Goal: Check status: Check status

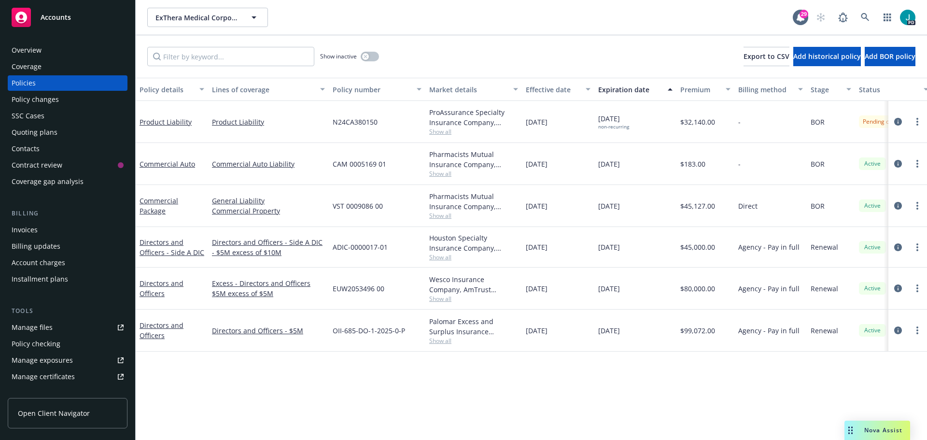
click at [857, 424] on div "Nova Assist" at bounding box center [877, 429] width 66 height 19
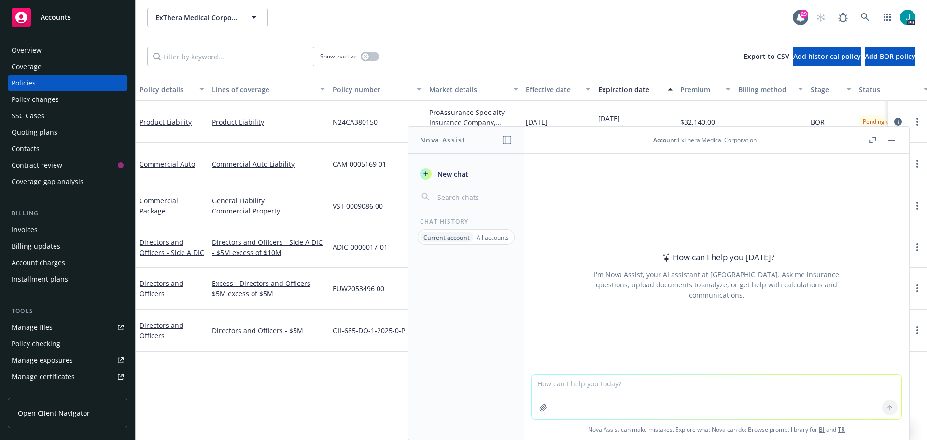
click at [458, 173] on span "New chat" at bounding box center [451, 174] width 33 height 10
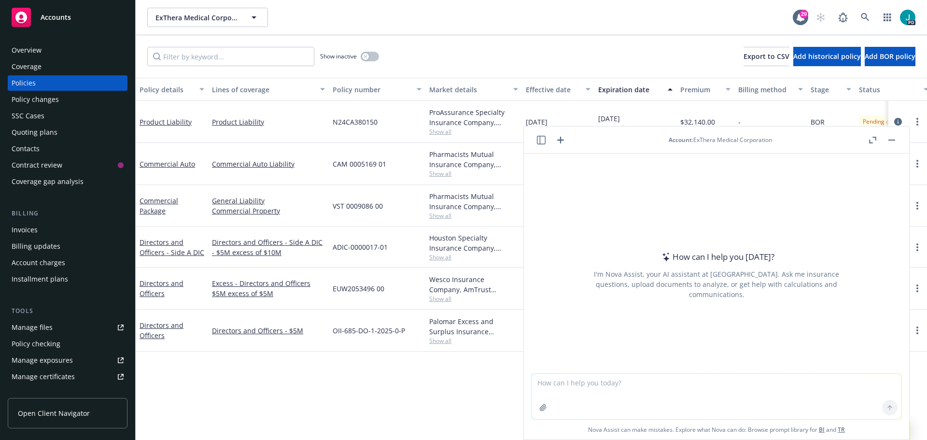
click at [586, 371] on div at bounding box center [716, 367] width 370 height 12
click at [581, 380] on textarea at bounding box center [716, 396] width 370 height 45
paste textarea "Good morning, [PERSON_NAME] – I received a very specific insurance question fro…"
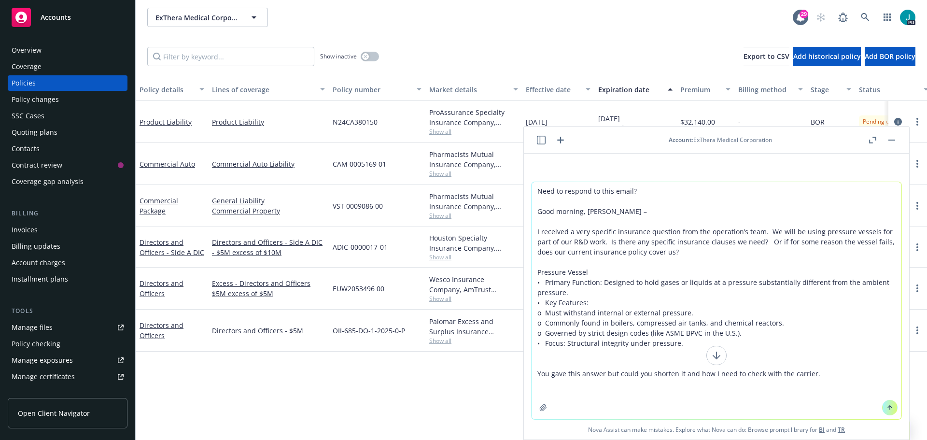
click at [675, 386] on textarea "Need to respond to this email? Good morning, [PERSON_NAME] – I received a very …" at bounding box center [716, 300] width 370 height 237
paste textarea "Loremips (Dolorsit & Ametcons Adipisci + Elitsedd Eiusmo/Tempo Incidid) Utlabor…"
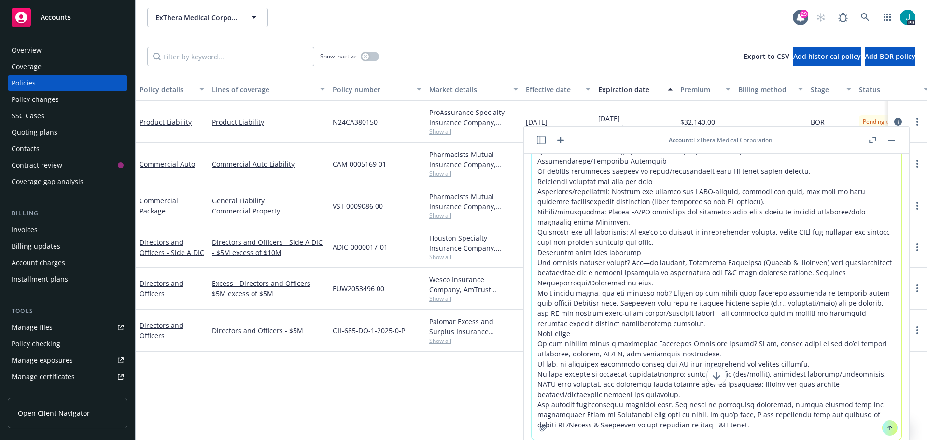
scroll to position [373, 0]
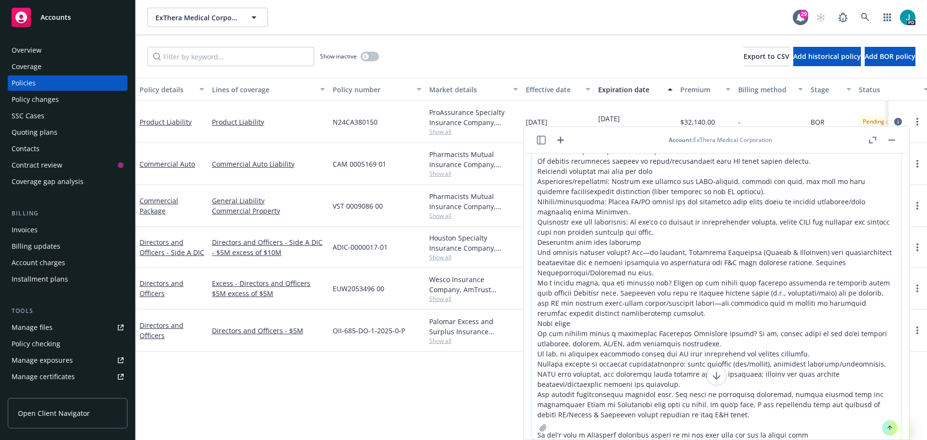
type textarea "Lore ip dolorsi am cons adipi? Elit seddoei, Tempor – I utlabore e dolo magnaal…"
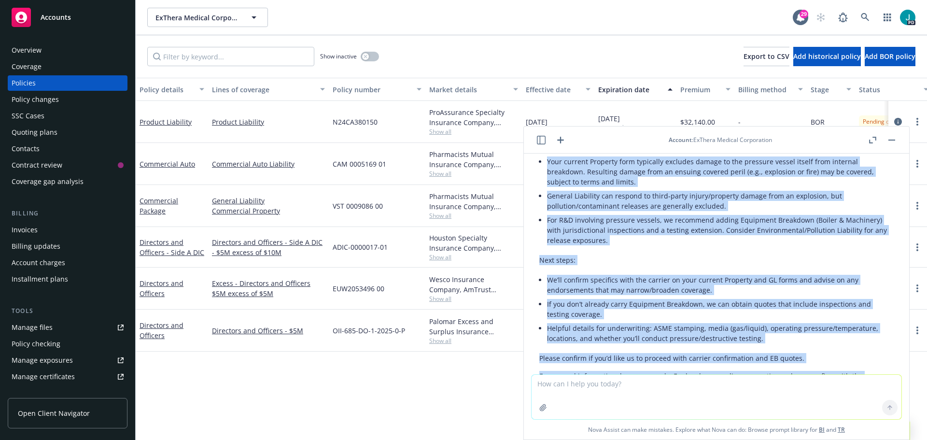
scroll to position [728, 0]
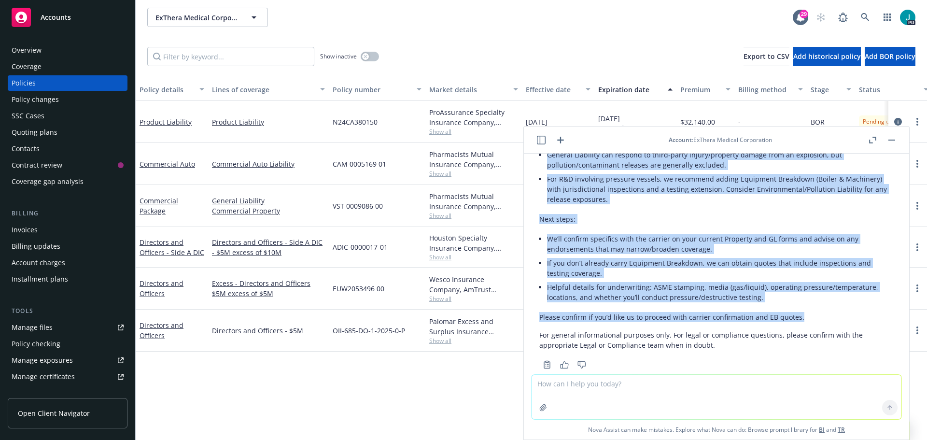
drag, startPoint x: 542, startPoint y: 255, endPoint x: 810, endPoint y: 292, distance: 270.9
click at [810, 292] on div "Here’s a concise reply you can send: Subject: Pressure vessels — coverage and n…" at bounding box center [716, 196] width 354 height 316
copy div "lor ipsumdo, Sitam consec: Adip elitsed Doeiusmo temp incididun utlabore etdolo…"
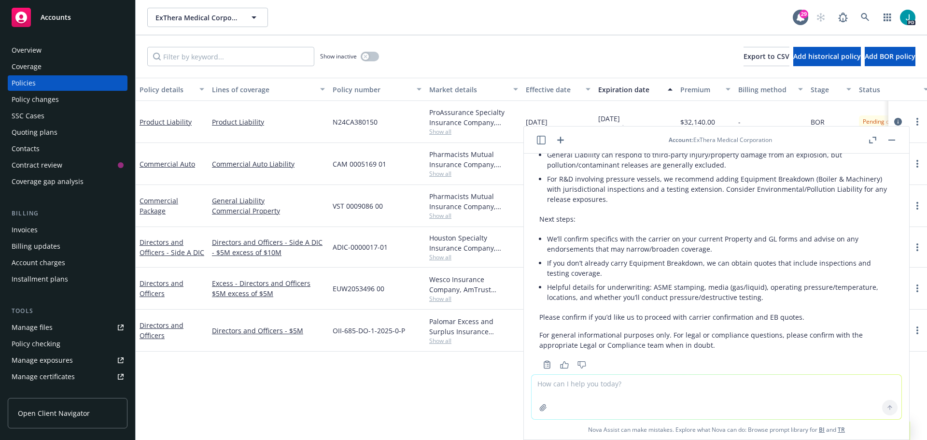
click at [656, 391] on textarea at bounding box center [716, 397] width 370 height 44
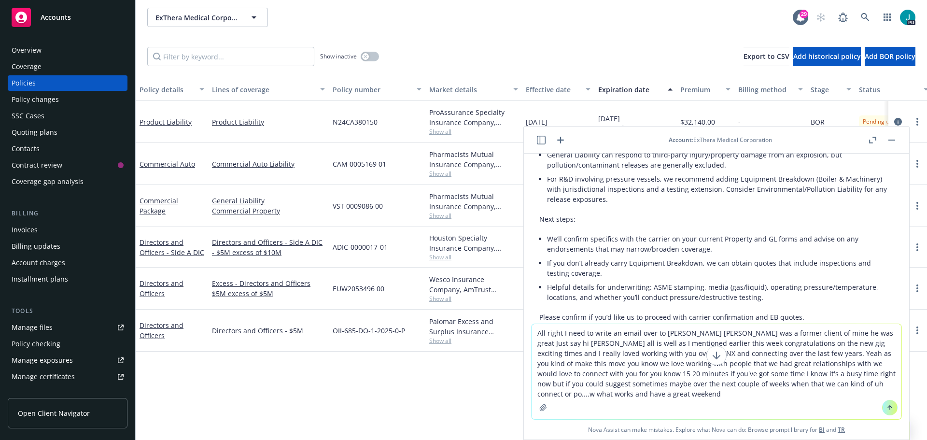
type textarea "All right I need to write an email over to [PERSON_NAME] [PERSON_NAME] was a fo…"
click at [887, 404] on icon at bounding box center [889, 407] width 7 height 7
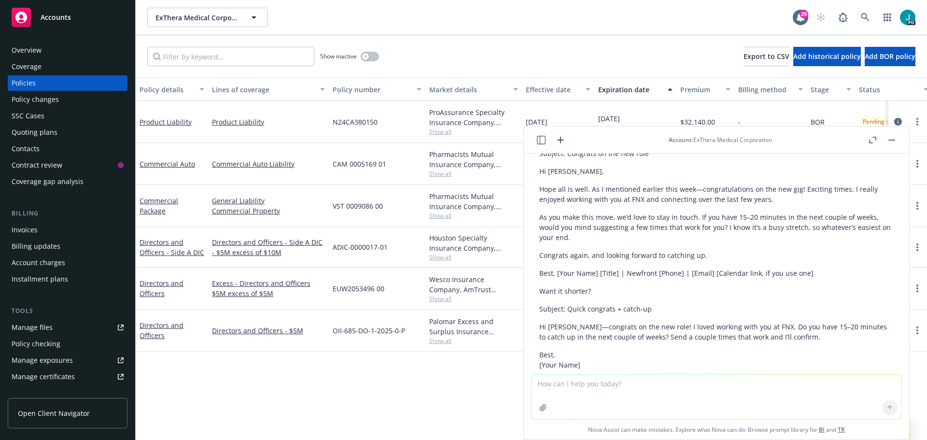
scroll to position [1095, 0]
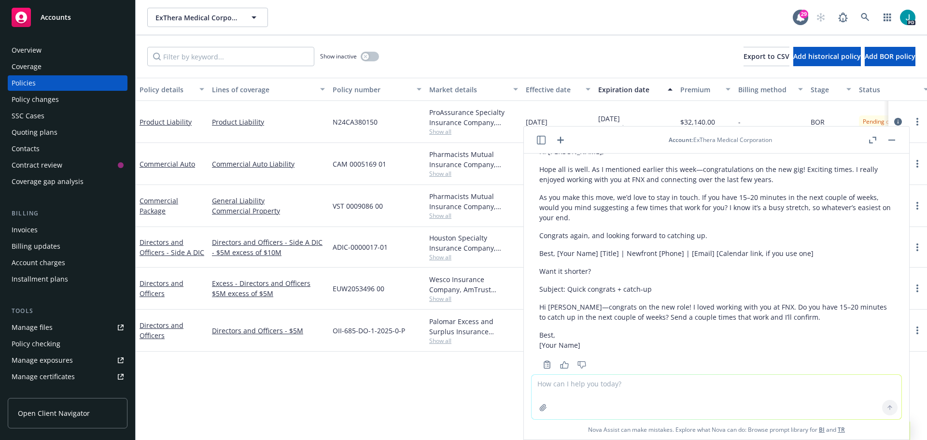
click at [638, 302] on p "Hi [PERSON_NAME]—congrats on the new role! I loved working with you at FNX. Do …" at bounding box center [716, 312] width 354 height 20
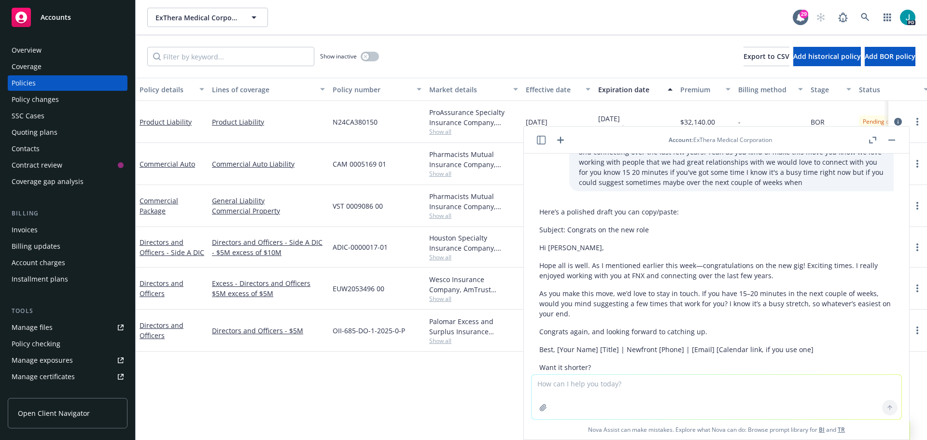
scroll to position [998, 0]
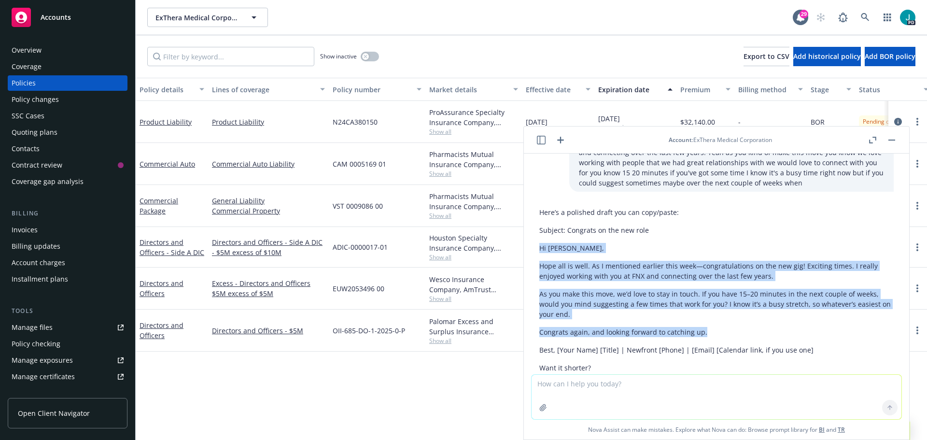
drag, startPoint x: 710, startPoint y: 311, endPoint x: 536, endPoint y: 232, distance: 191.4
click at [536, 232] on div "Here’s a polished draft you can copy/paste: Subject: Congrats on the new role H…" at bounding box center [716, 335] width 370 height 264
copy div "Hi [PERSON_NAME], Hope all is well. As I mentioned earlier this week—congratula…"
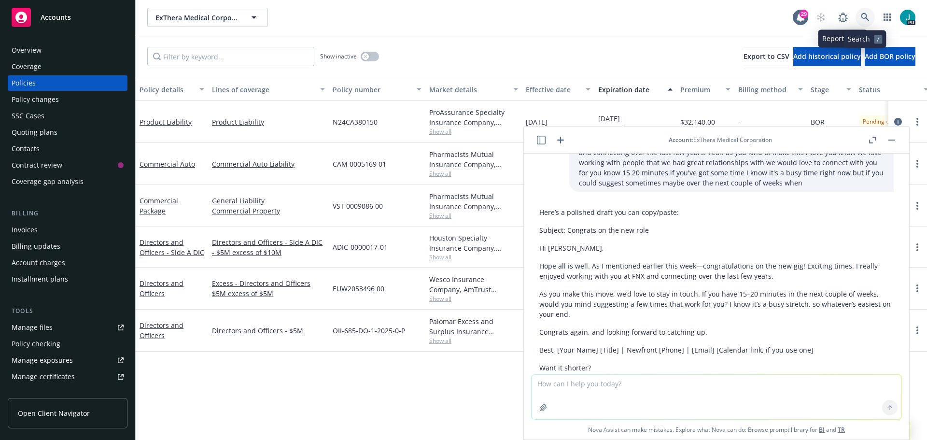
click at [863, 13] on link at bounding box center [864, 17] width 19 height 19
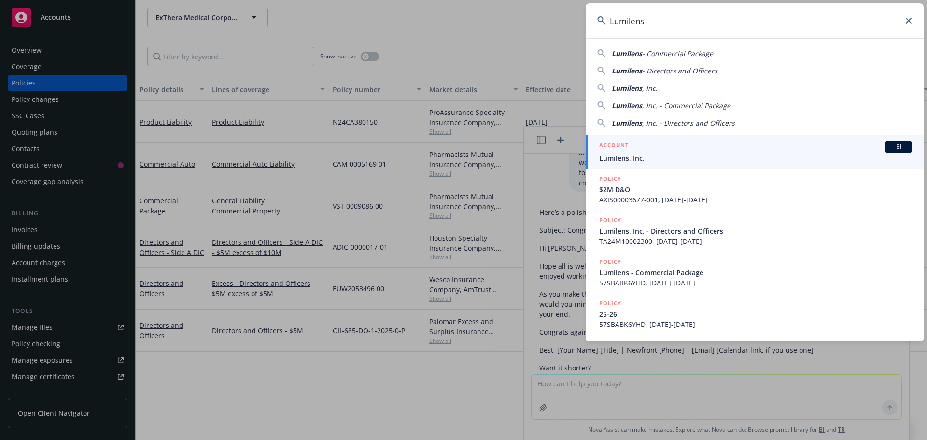
type input "Lumilens"
click at [623, 154] on span "Lumilens, Inc." at bounding box center [755, 158] width 313 height 10
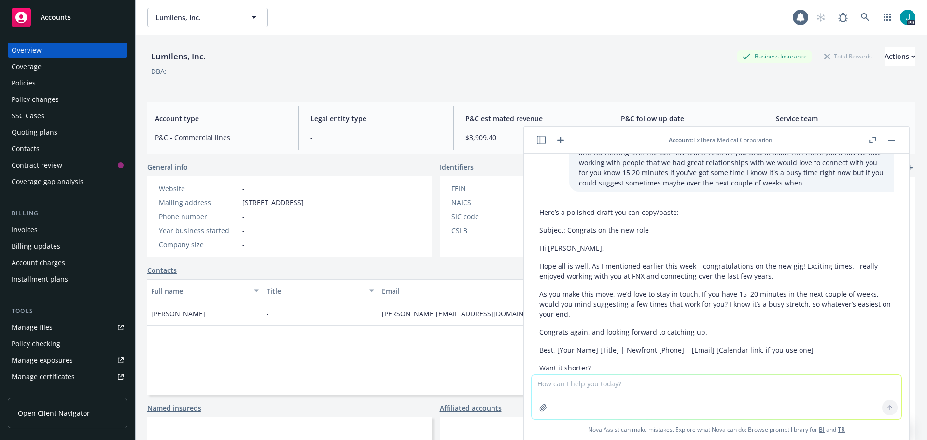
click at [888, 143] on button "button" at bounding box center [892, 140] width 12 height 12
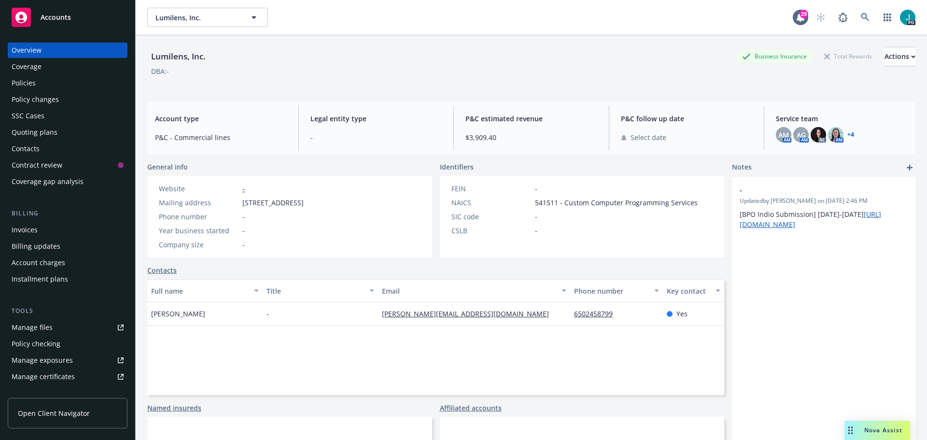
click at [42, 117] on div "SSC Cases" at bounding box center [28, 115] width 33 height 15
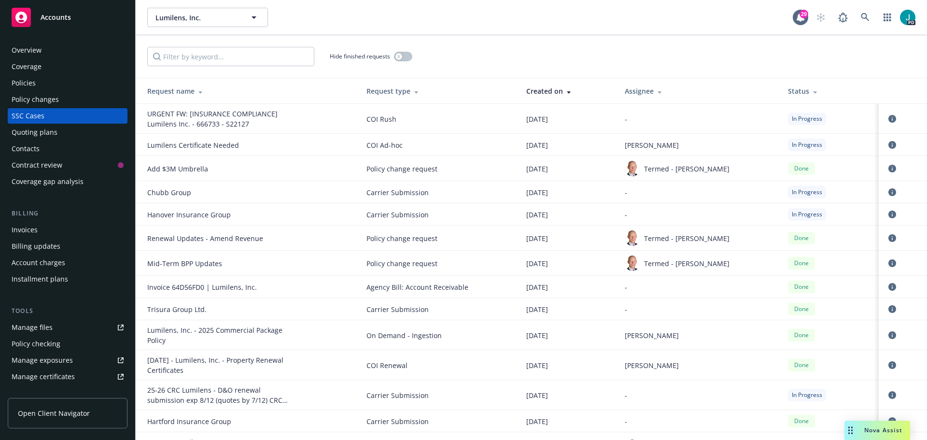
click at [805, 123] on span "In Progress" at bounding box center [807, 118] width 30 height 9
click at [888, 116] on icon "circleInformation" at bounding box center [892, 119] width 8 height 8
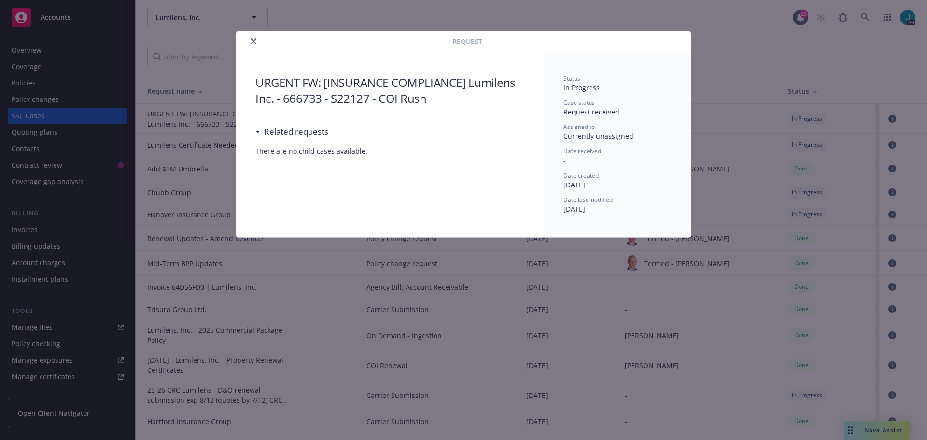
click at [257, 42] on button "close" at bounding box center [254, 41] width 12 height 12
